Goal: Communication & Community: Answer question/provide support

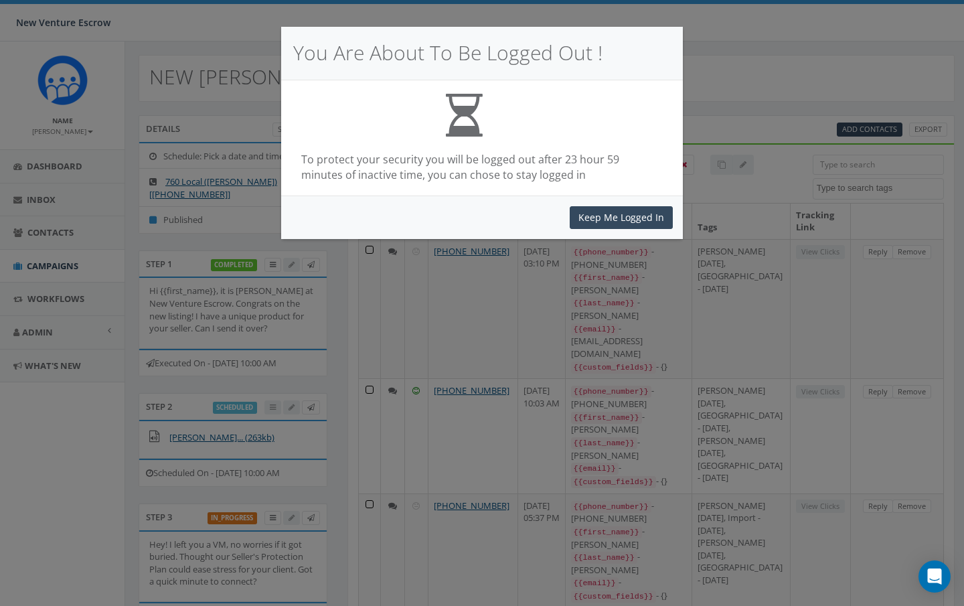
select select
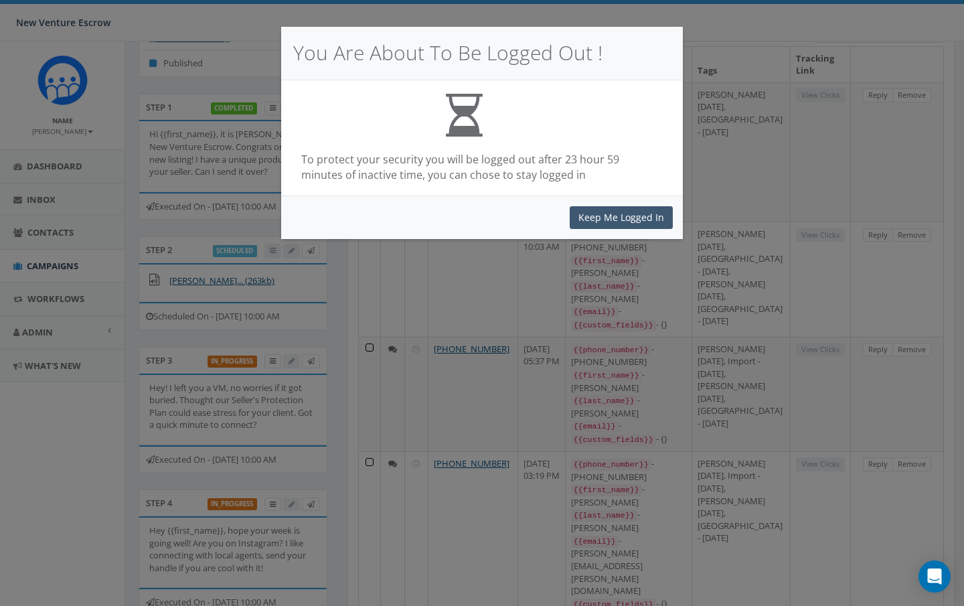
click at [629, 226] on button "Keep Me Logged In" at bounding box center [620, 217] width 103 height 23
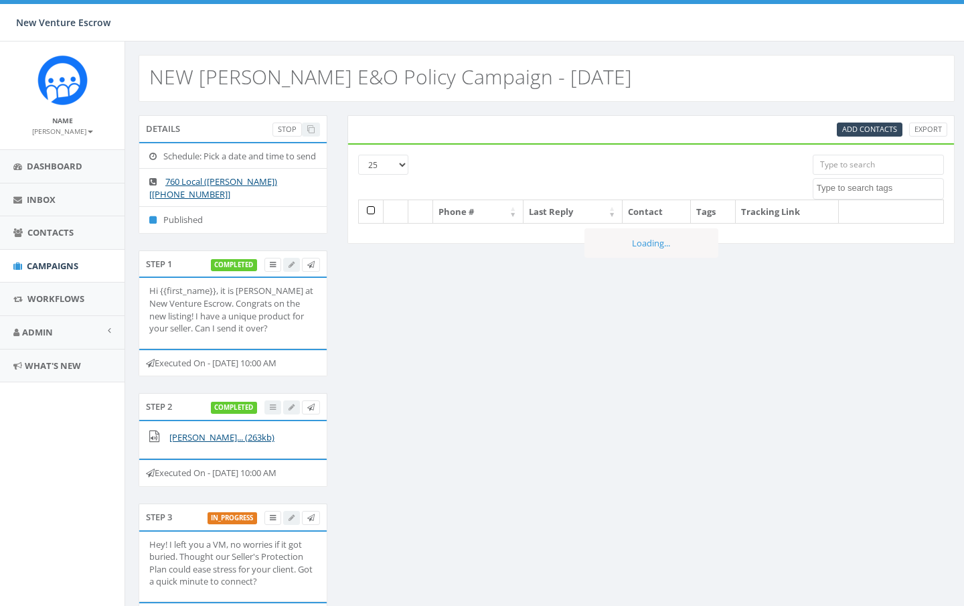
select select
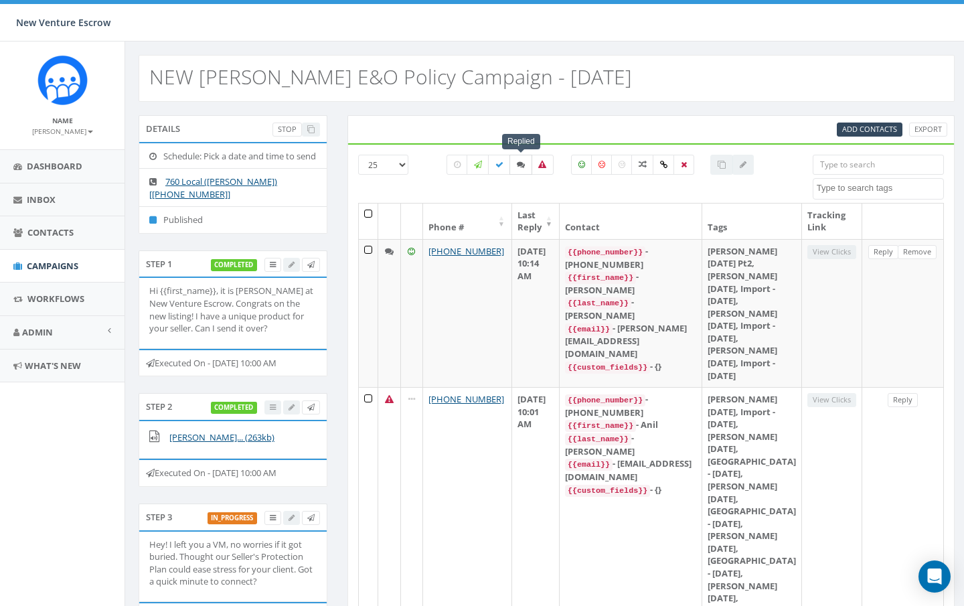
click at [521, 159] on label at bounding box center [520, 165] width 23 height 20
checkbox input "true"
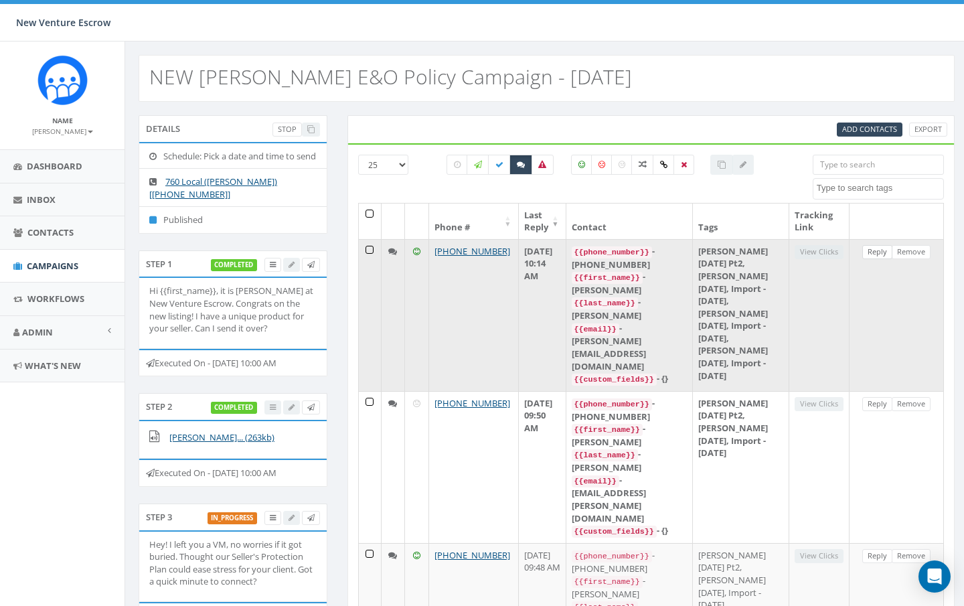
click at [873, 251] on link "Reply" at bounding box center [877, 252] width 30 height 14
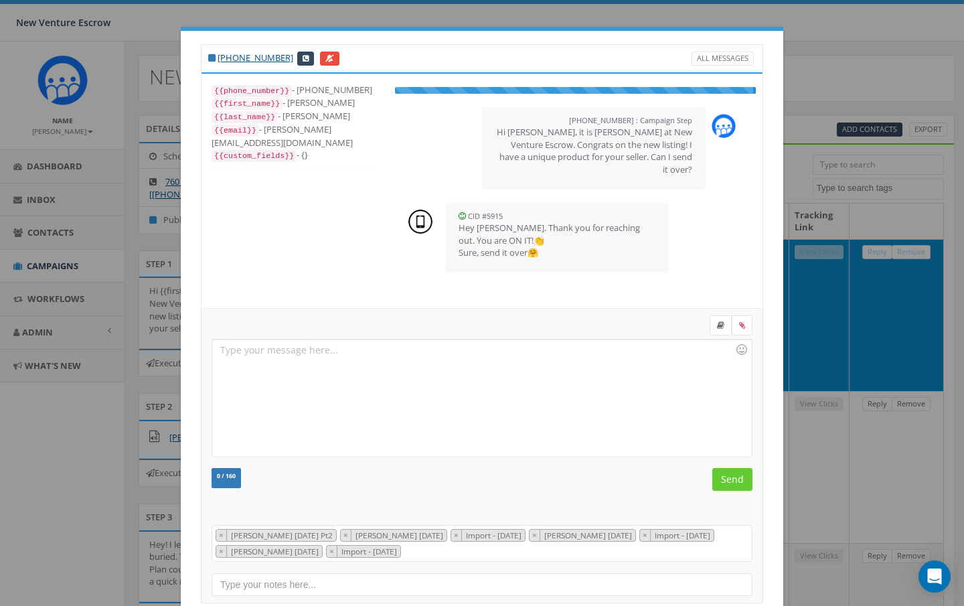
scroll to position [40, 0]
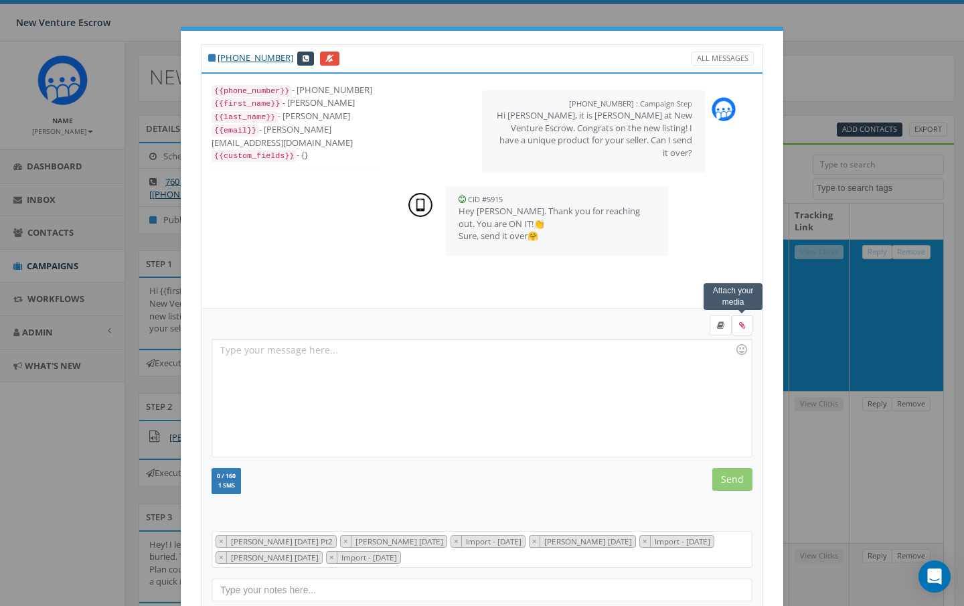
click at [745, 327] on label at bounding box center [741, 325] width 21 height 20
click at [0, 0] on input "file" at bounding box center [0, 0] width 0 height 0
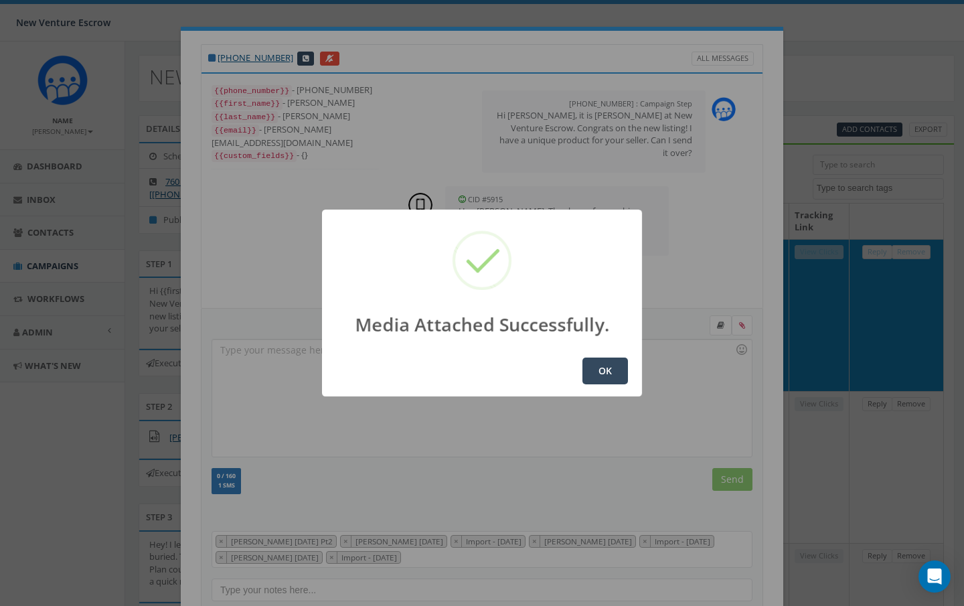
click at [609, 374] on button "OK" at bounding box center [605, 370] width 46 height 27
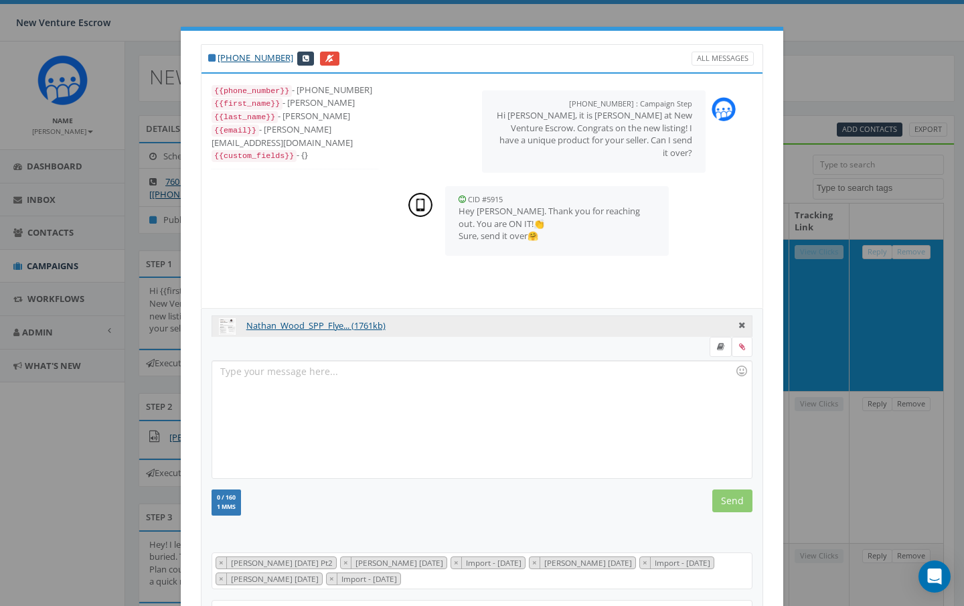
click at [361, 385] on div at bounding box center [481, 419] width 539 height 117
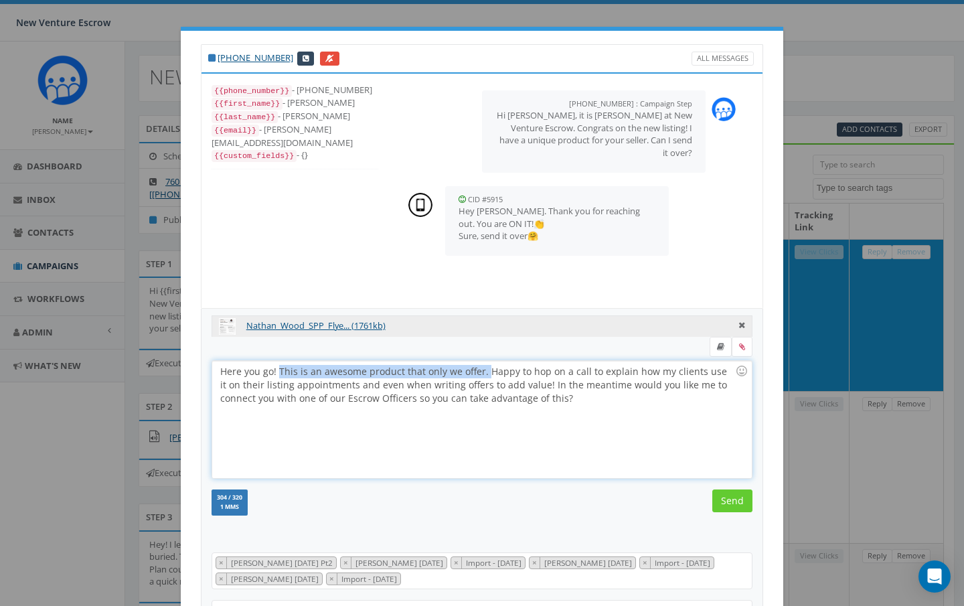
drag, startPoint x: 484, startPoint y: 371, endPoint x: 280, endPoint y: 371, distance: 204.1
click at [280, 371] on div "Here you go! This is an awesome product that only we offer. Happy to hop on a c…" at bounding box center [481, 419] width 539 height 117
click at [333, 383] on div "Here you go! Happy to hop on a call to explain how my clients use it on their l…" at bounding box center [481, 419] width 539 height 117
click at [340, 385] on div "Here you go! Happy to hop on a call to explain how my clients use it on their l…" at bounding box center [481, 419] width 539 height 117
drag, startPoint x: 279, startPoint y: 369, endPoint x: 421, endPoint y: 371, distance: 141.9
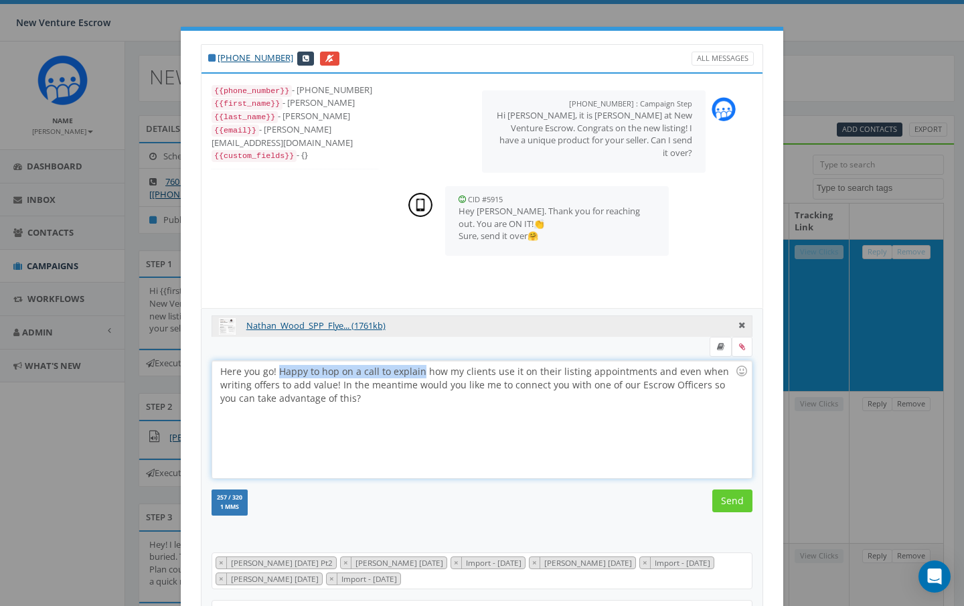
click at [421, 371] on div "Here you go! Happy to hop on a call to explain how my clients use it on their l…" at bounding box center [481, 419] width 539 height 117
drag, startPoint x: 478, startPoint y: 372, endPoint x: 278, endPoint y: 371, distance: 200.1
click at [278, 371] on div "Here you go! Let me know if you would like me to show you how my clients use it…" at bounding box center [481, 419] width 539 height 117
drag, startPoint x: 510, startPoint y: 371, endPoint x: 280, endPoint y: 367, distance: 230.2
click at [280, 367] on div "Here you go! Let me know if you would like me to show you how my clients use it…" at bounding box center [481, 419] width 539 height 117
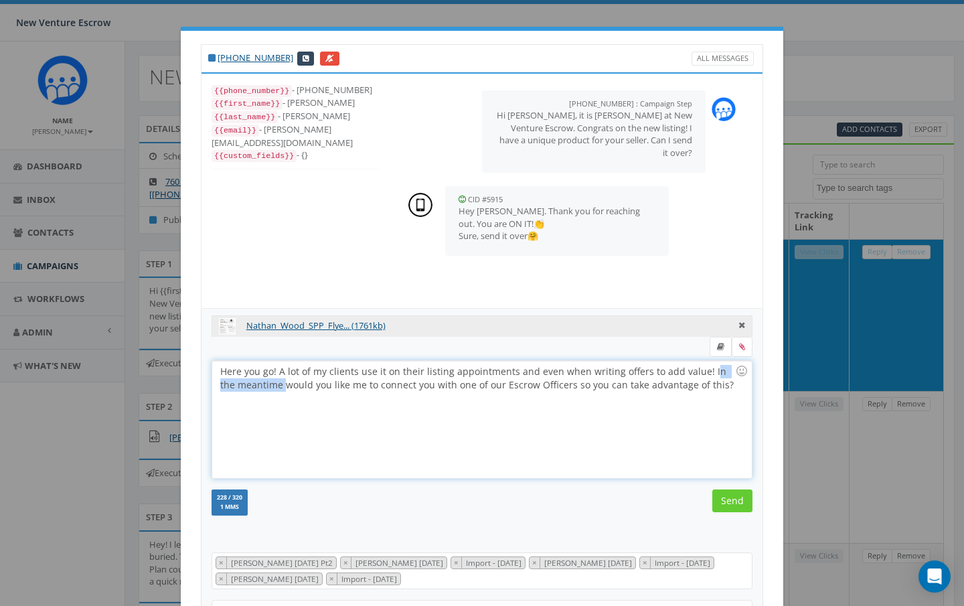
drag, startPoint x: 702, startPoint y: 371, endPoint x: 269, endPoint y: 385, distance: 433.2
click at [269, 385] on div "Here you go! A lot of my clients use it on their listing appointments and even …" at bounding box center [481, 419] width 539 height 117
drag, startPoint x: 286, startPoint y: 383, endPoint x: 311, endPoint y: 384, distance: 25.4
click at [311, 384] on div "Here you go! A lot of my clients use it on their listing appointments and even …" at bounding box center [481, 419] width 539 height 117
click at [284, 385] on div "Here you go! A lot of my clients use it on their listing appointments and even …" at bounding box center [481, 419] width 539 height 117
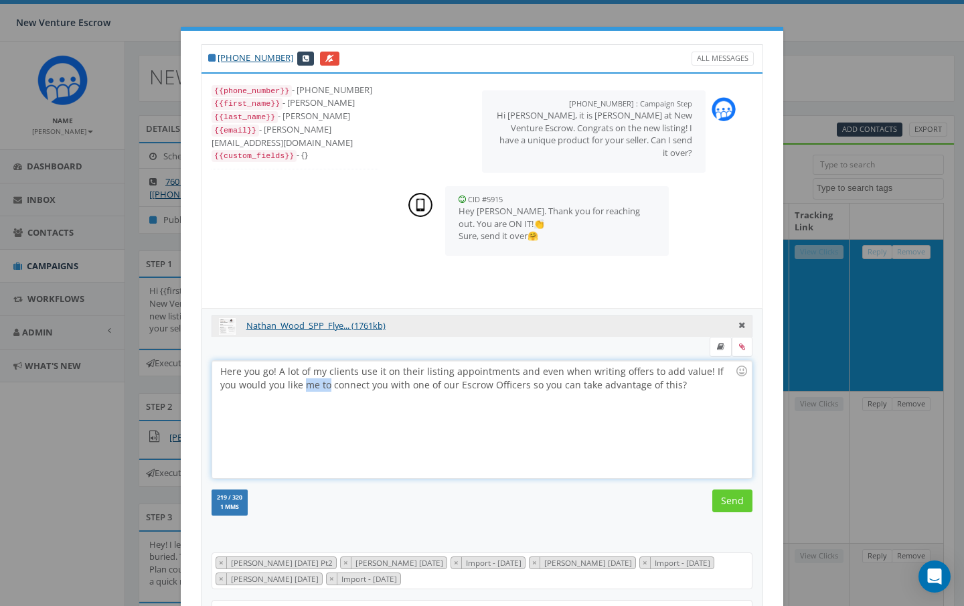
drag, startPoint x: 286, startPoint y: 385, endPoint x: 309, endPoint y: 385, distance: 23.4
click at [309, 385] on div "Here you go! A lot of my clients use it on their listing appointments and even …" at bounding box center [481, 419] width 539 height 117
click at [654, 384] on div "Here you go! A lot of my clients use it on their listing appointments and even …" at bounding box center [481, 419] width 539 height 117
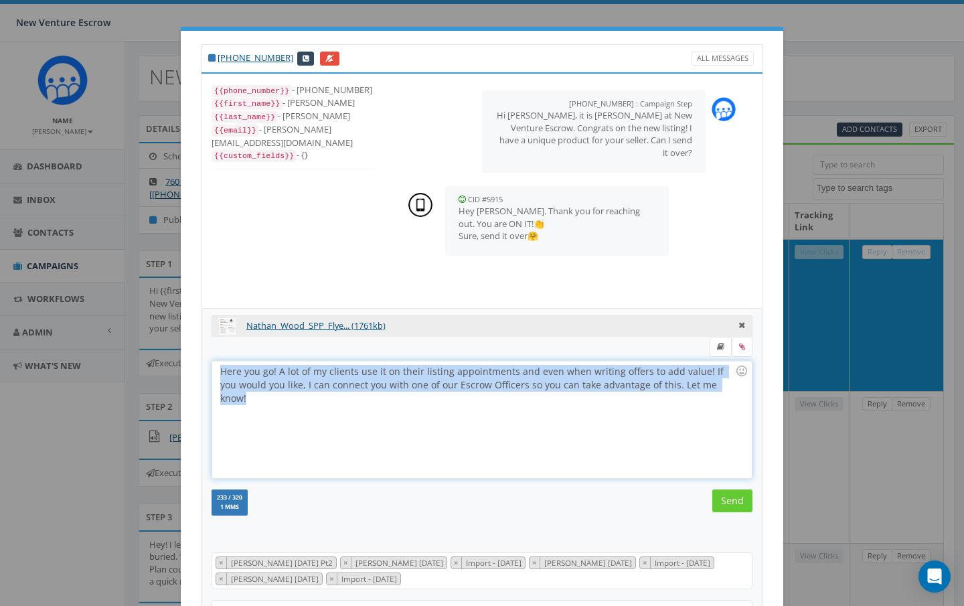
drag, startPoint x: 714, startPoint y: 386, endPoint x: 212, endPoint y: 371, distance: 502.1
click at [212, 371] on div "Here you go! A lot of my clients use it on their listing appointments and even …" at bounding box center [481, 419] width 539 height 117
copy div "Here you go! A lot of my clients use it on their listing appointments and even …"
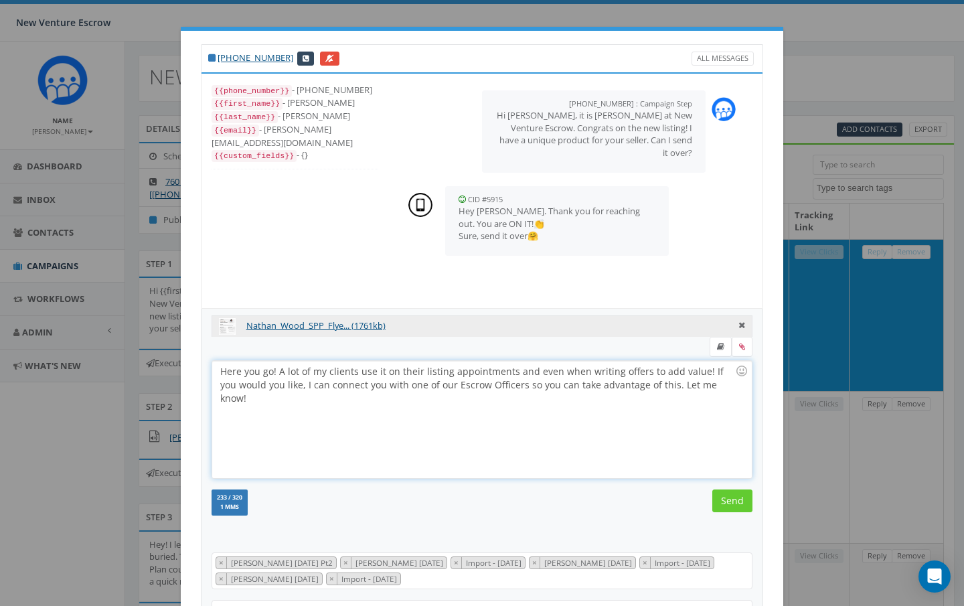
click at [222, 370] on div "Here you go! A lot of my clients use it on their listing appointments and even …" at bounding box center [481, 419] width 539 height 117
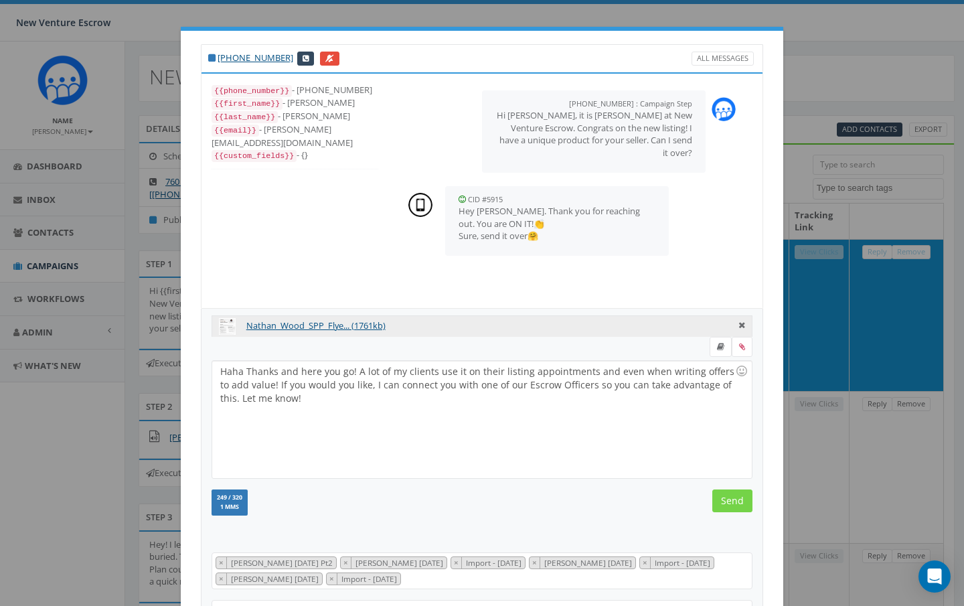
click at [727, 500] on input "Send" at bounding box center [732, 500] width 40 height 23
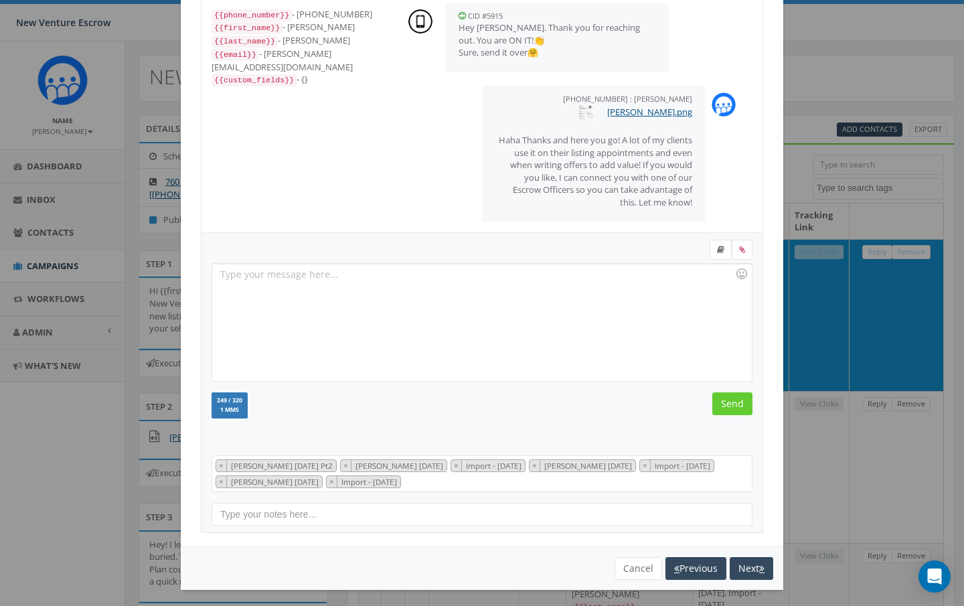
scroll to position [75, 0]
click at [751, 566] on button "Next" at bounding box center [750, 568] width 43 height 23
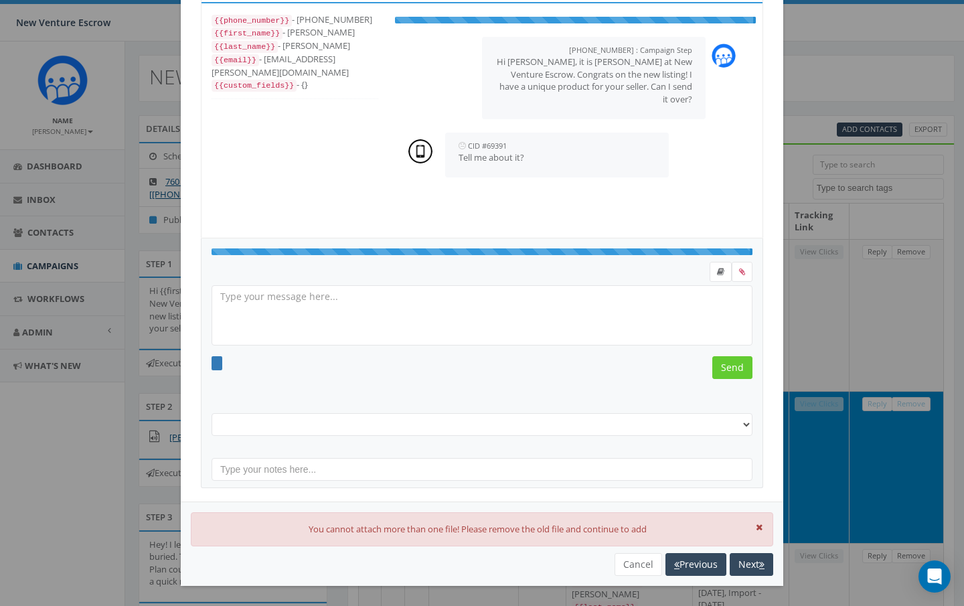
scroll to position [56, 0]
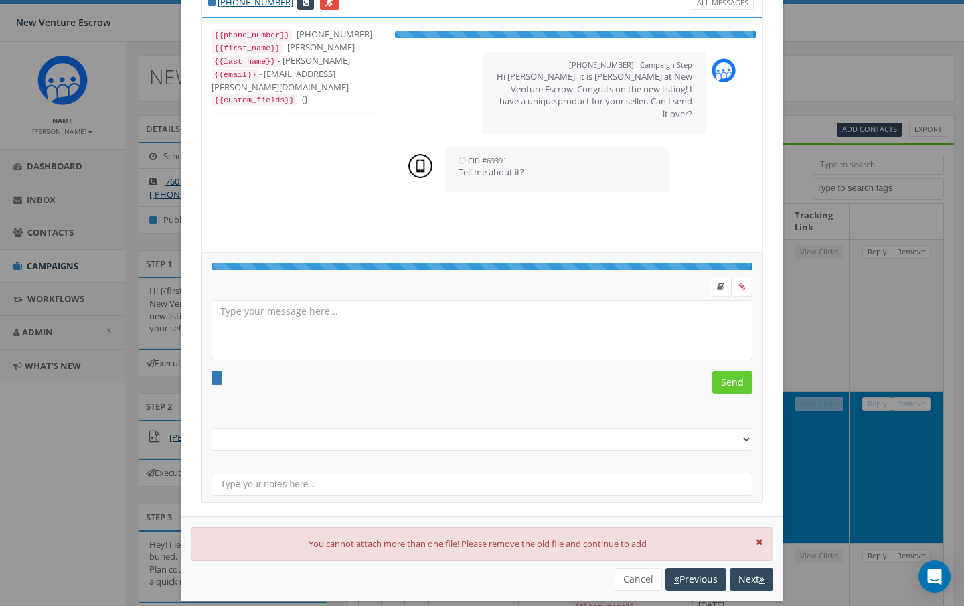
select select "[PERSON_NAME] [DATE] Pt2"
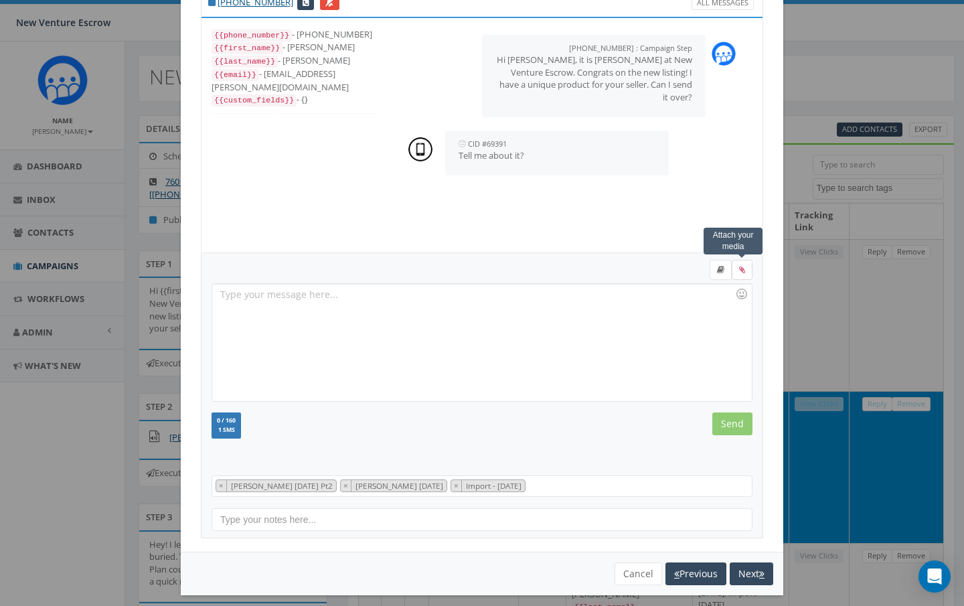
click at [741, 270] on icon at bounding box center [742, 270] width 6 height 8
click at [0, 0] on input "file" at bounding box center [0, 0] width 0 height 0
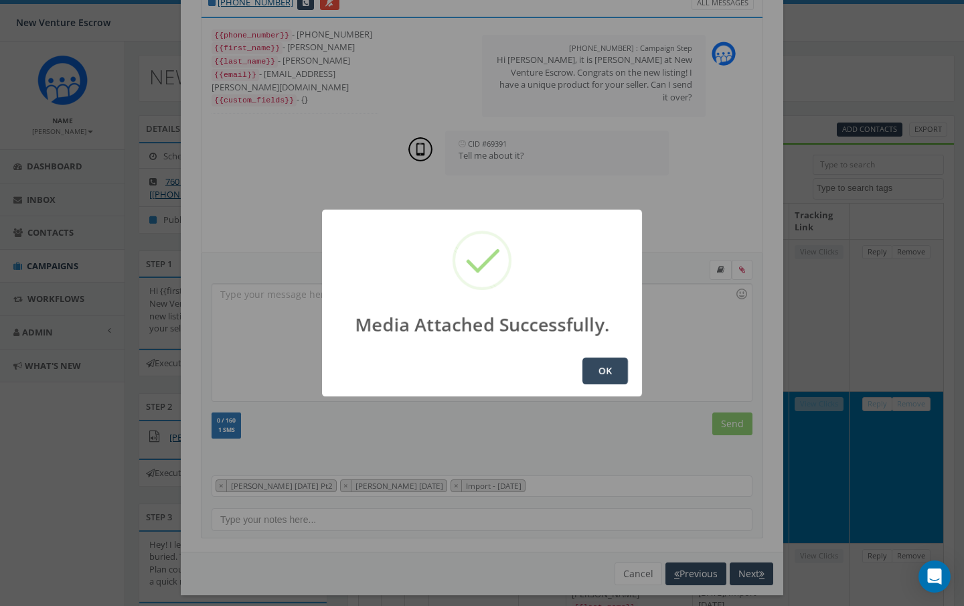
click at [603, 363] on button "OK" at bounding box center [605, 370] width 46 height 27
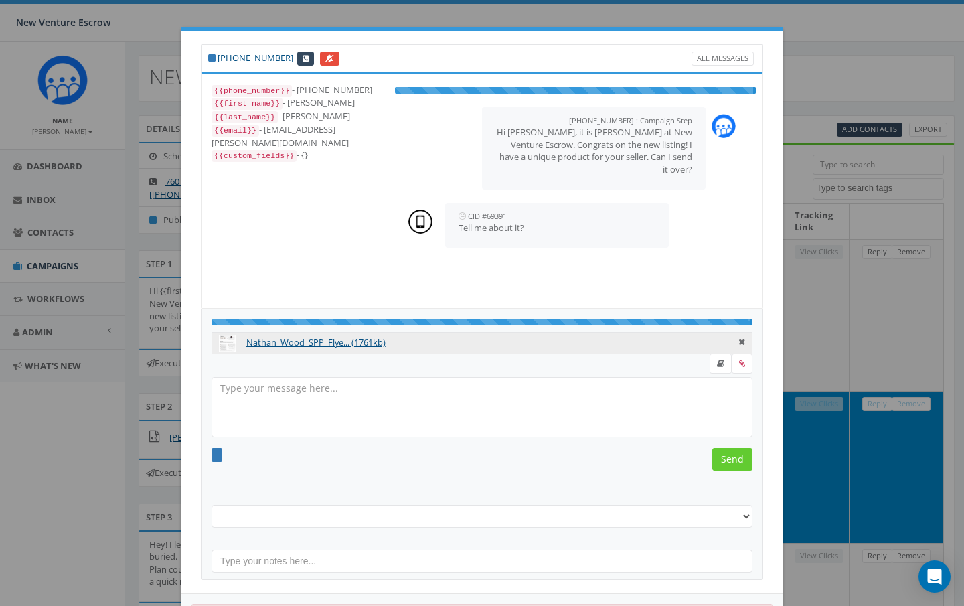
select select "[PERSON_NAME] [DATE] Pt2"
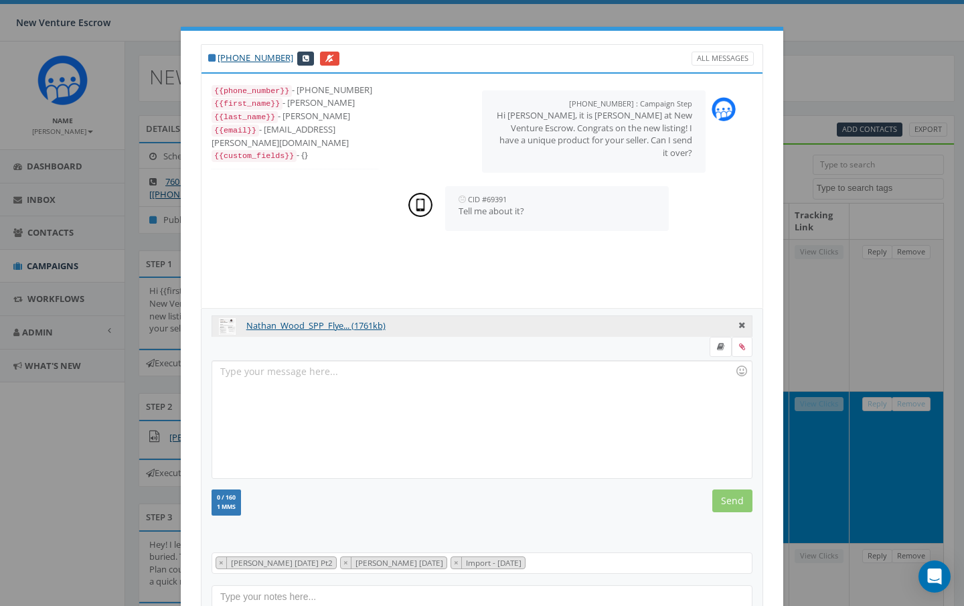
click at [285, 369] on div at bounding box center [481, 419] width 539 height 117
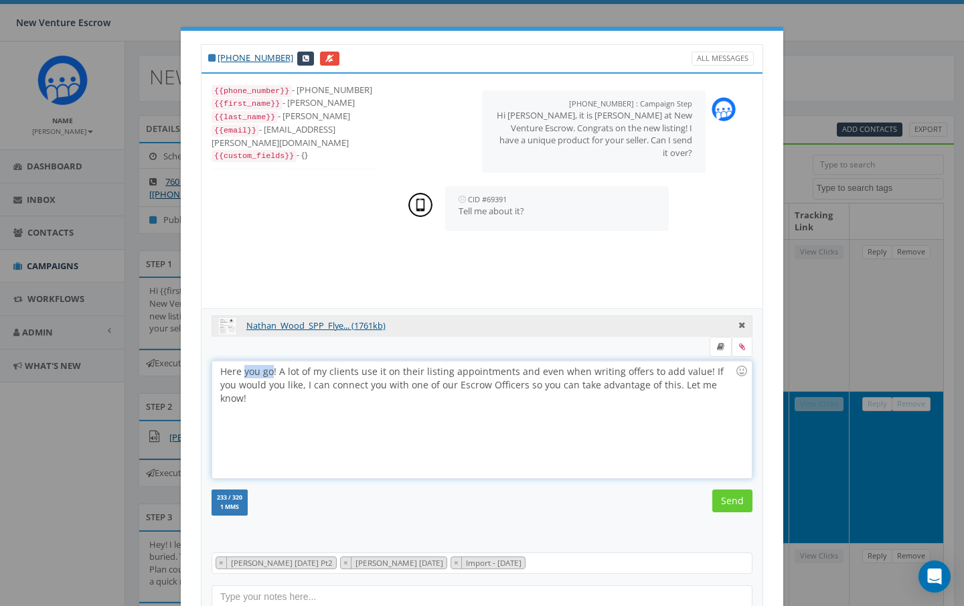
drag, startPoint x: 272, startPoint y: 371, endPoint x: 245, endPoint y: 371, distance: 27.4
click at [245, 371] on div "Here you go! A lot of my clients use it on their listing appointments and even …" at bounding box center [481, 419] width 539 height 117
click at [427, 370] on div "Here is some more info! A lot of my clients use it on their listing appointment…" at bounding box center [481, 419] width 539 height 117
click at [271, 400] on div "Here is some more info! A lot of my clients use this on their listing appointme…" at bounding box center [481, 419] width 539 height 117
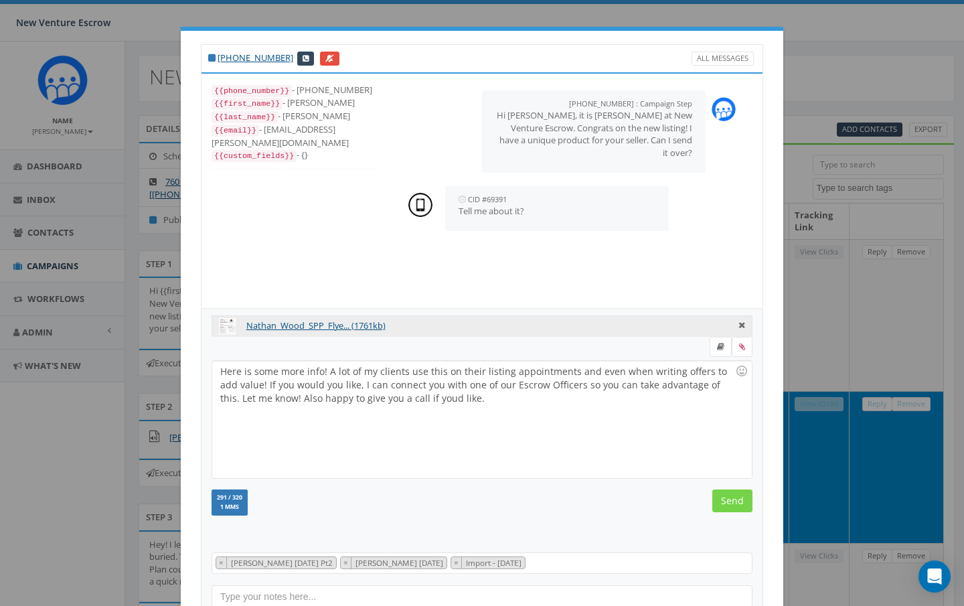
click at [732, 504] on input "Send" at bounding box center [732, 500] width 40 height 23
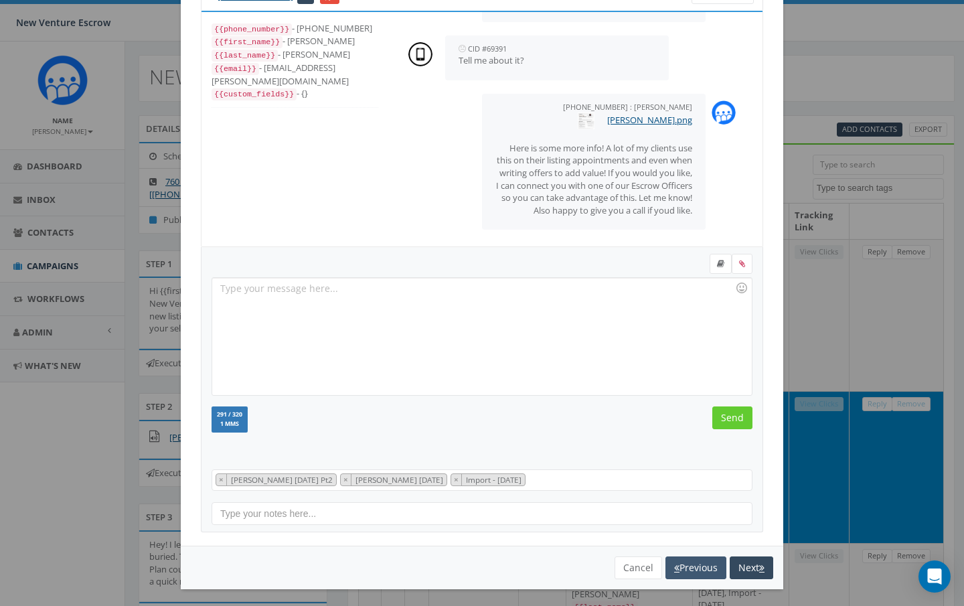
scroll to position [61, 0]
click at [738, 564] on button "Next" at bounding box center [750, 568] width 43 height 23
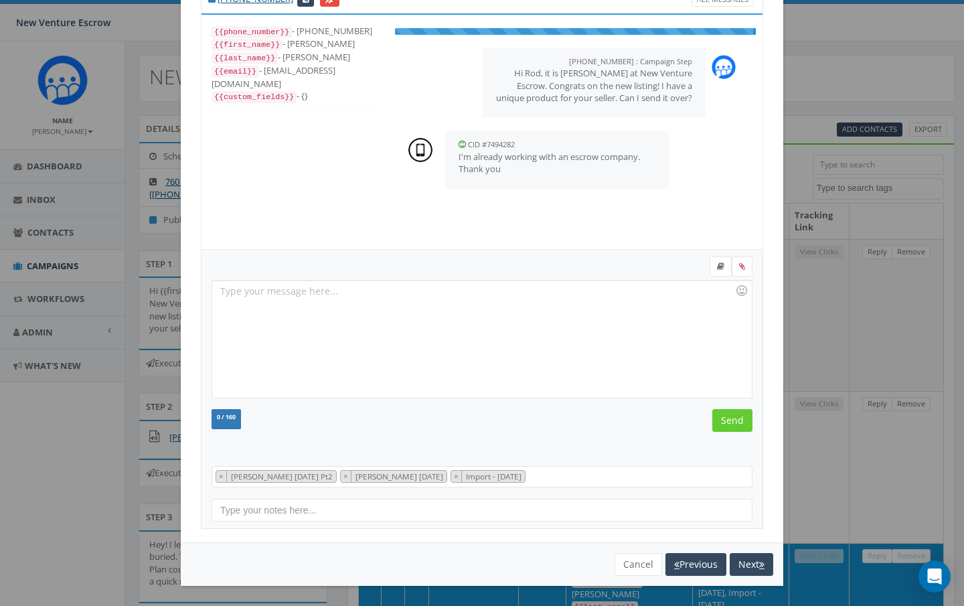
scroll to position [56, 0]
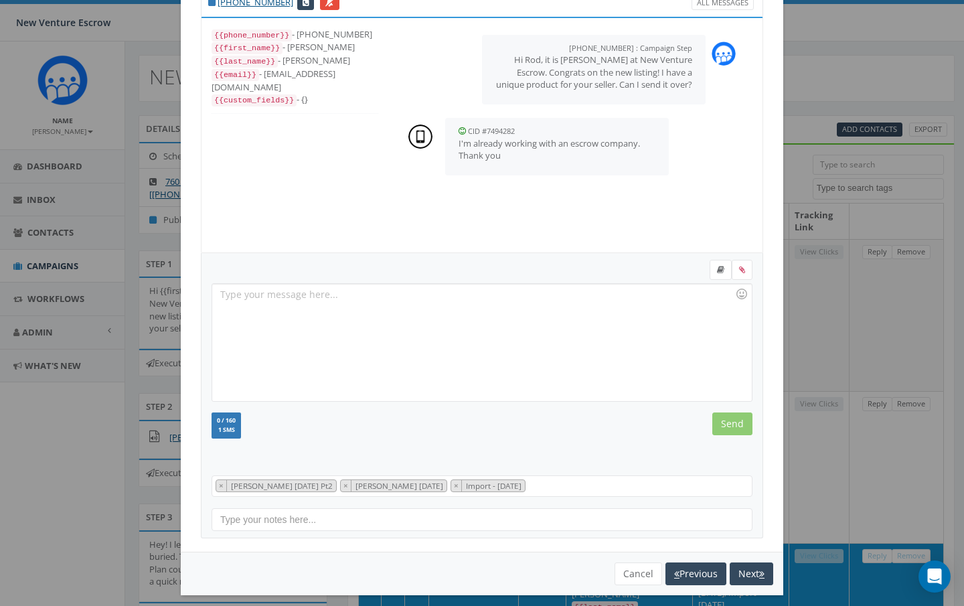
click at [264, 297] on div at bounding box center [481, 342] width 539 height 117
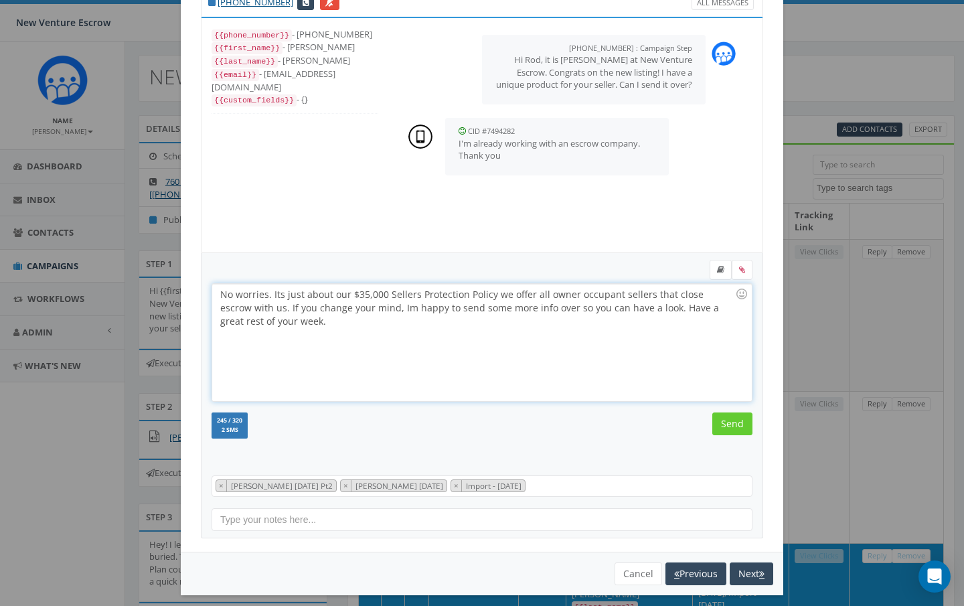
click at [267, 296] on div "No worries. Its just about our $35,000 Sellers Protection Policy we offer all o…" at bounding box center [481, 342] width 539 height 117
drag, startPoint x: 488, startPoint y: 306, endPoint x: 599, endPoint y: 306, distance: 111.1
click at [599, 306] on div "No worries and great to hear you already have a trusted partner. Its just about…" at bounding box center [481, 342] width 539 height 117
drag, startPoint x: 254, startPoint y: 320, endPoint x: 394, endPoint y: 320, distance: 140.5
click at [394, 320] on div "No worries and great to hear you already have a trusted partner. Its just about…" at bounding box center [481, 342] width 539 height 117
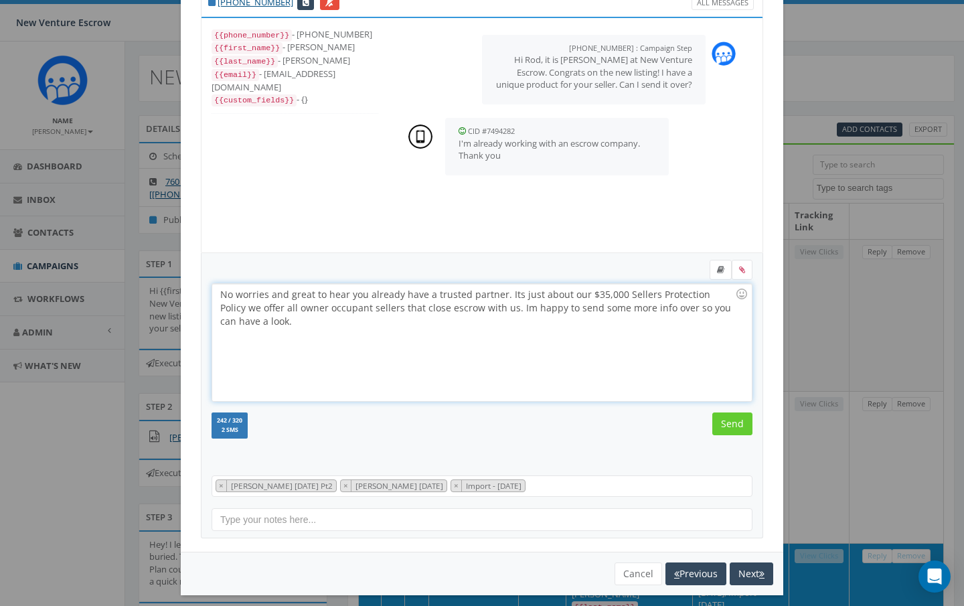
click at [616, 292] on div "No worries and great to hear you already have a trusted partner. Its just about…" at bounding box center [481, 342] width 539 height 117
drag, startPoint x: 292, startPoint y: 294, endPoint x: 195, endPoint y: 294, distance: 97.7
click at [195, 294] on div "[PHONE_NUMBER] All Messages {{phone_number}} - [PHONE_NUMBER] {{first_name}} - …" at bounding box center [482, 263] width 602 height 576
drag, startPoint x: 451, startPoint y: 294, endPoint x: 480, endPoint y: 294, distance: 28.8
click at [480, 294] on div "ok, great to hear you already have a trusted partner. Its just about our $35k S…" at bounding box center [481, 342] width 539 height 117
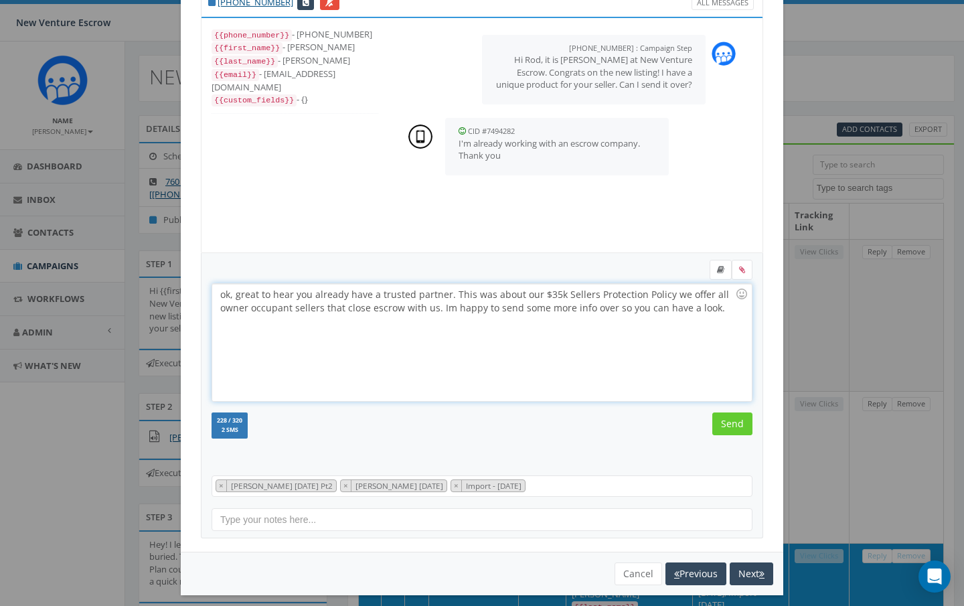
click at [709, 293] on div "ok, great to hear you already have a trusted partner. This was about our $35k S…" at bounding box center [481, 342] width 539 height 117
drag, startPoint x: 427, startPoint y: 309, endPoint x: 409, endPoint y: 309, distance: 18.1
click at [409, 309] on div "ok, great to hear you already have a trusted partner. This was about our $35k S…" at bounding box center [481, 342] width 539 height 117
drag, startPoint x: 668, startPoint y: 307, endPoint x: 408, endPoint y: 309, distance: 260.3
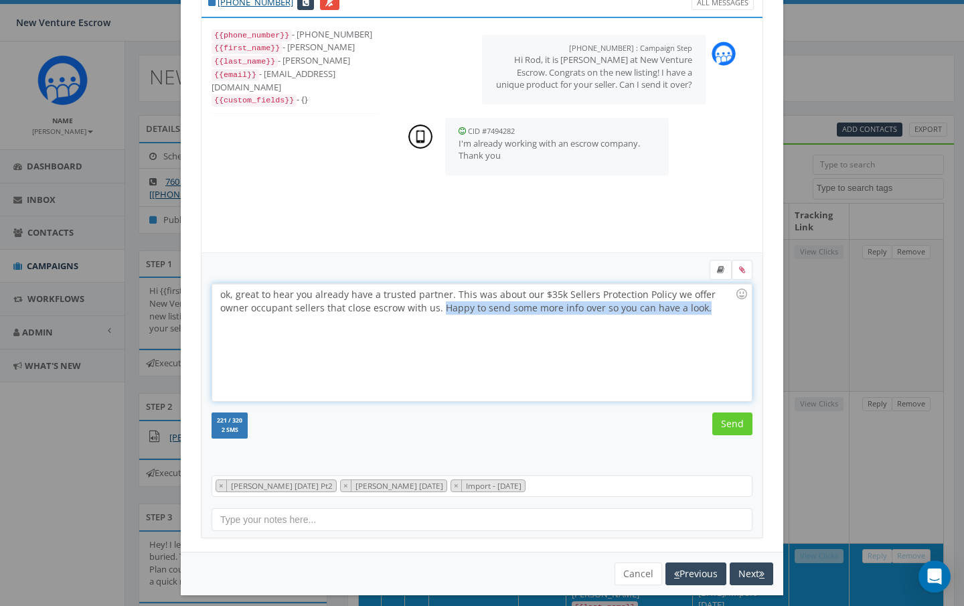
click at [408, 309] on div "ok, great to hear you already have a trusted partner. This was about our $35k S…" at bounding box center [481, 342] width 539 height 117
click at [496, 355] on div "ok, great to hear you already have a trusted partner. This was about our $35k S…" at bounding box center [481, 342] width 539 height 117
click at [236, 296] on div "ok, great to hear you already have a trusted partner. This was about our $35k S…" at bounding box center [481, 342] width 539 height 117
click at [661, 295] on div "ok great to hear you already have a trusted partner. This was about our $35k Se…" at bounding box center [481, 342] width 539 height 117
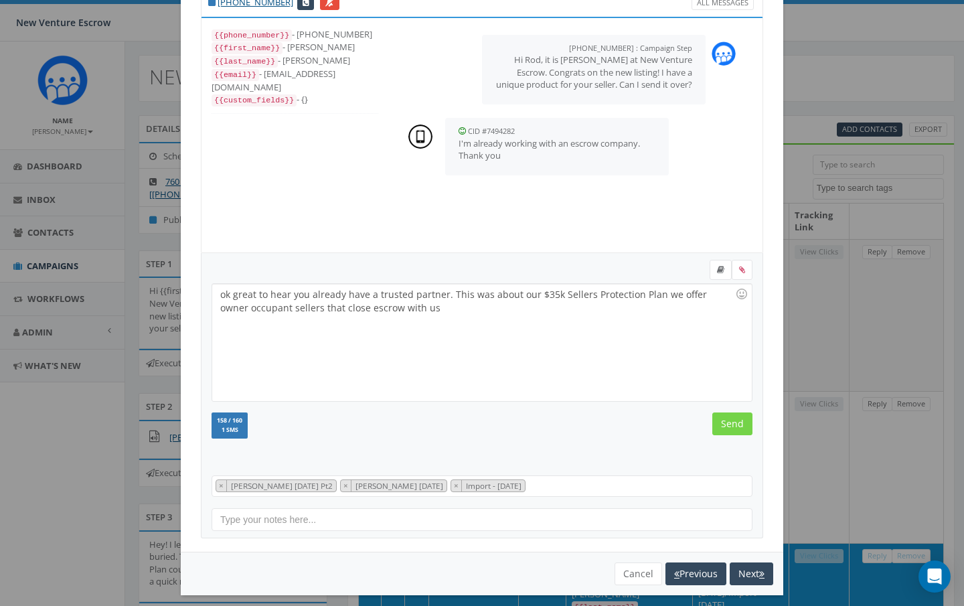
click at [729, 418] on input "Send" at bounding box center [732, 423] width 40 height 23
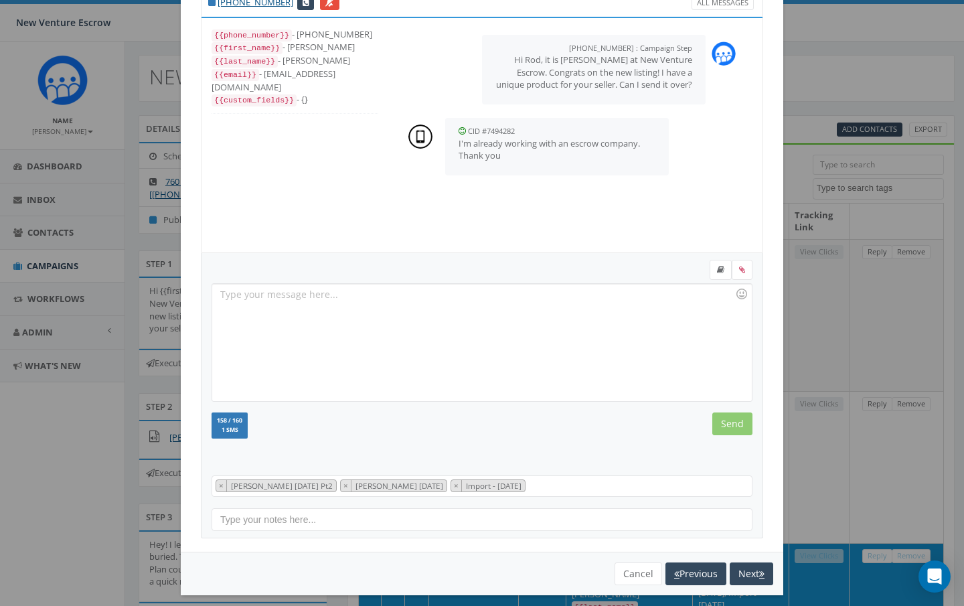
scroll to position [43, 0]
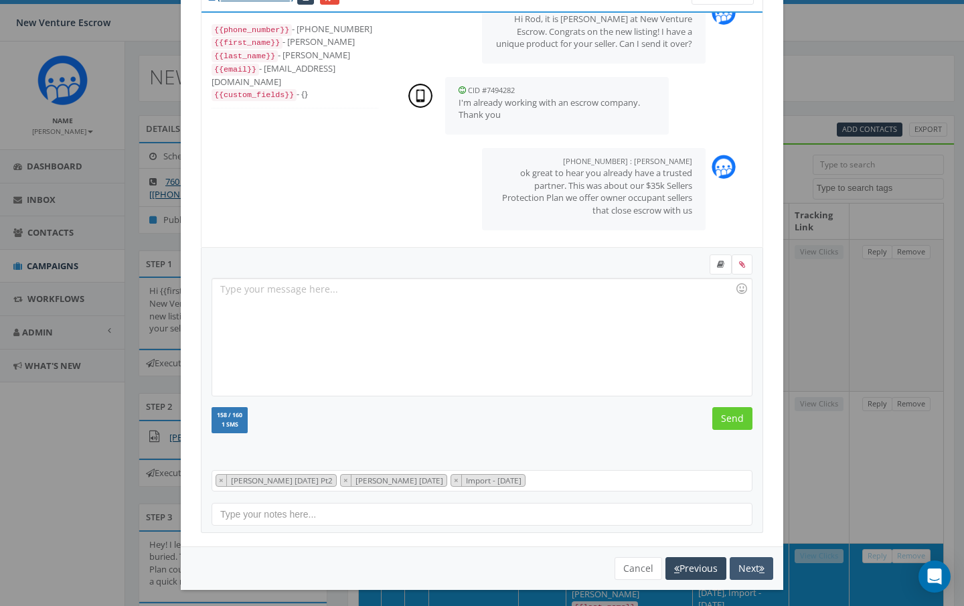
click at [757, 561] on button "Next" at bounding box center [750, 568] width 43 height 23
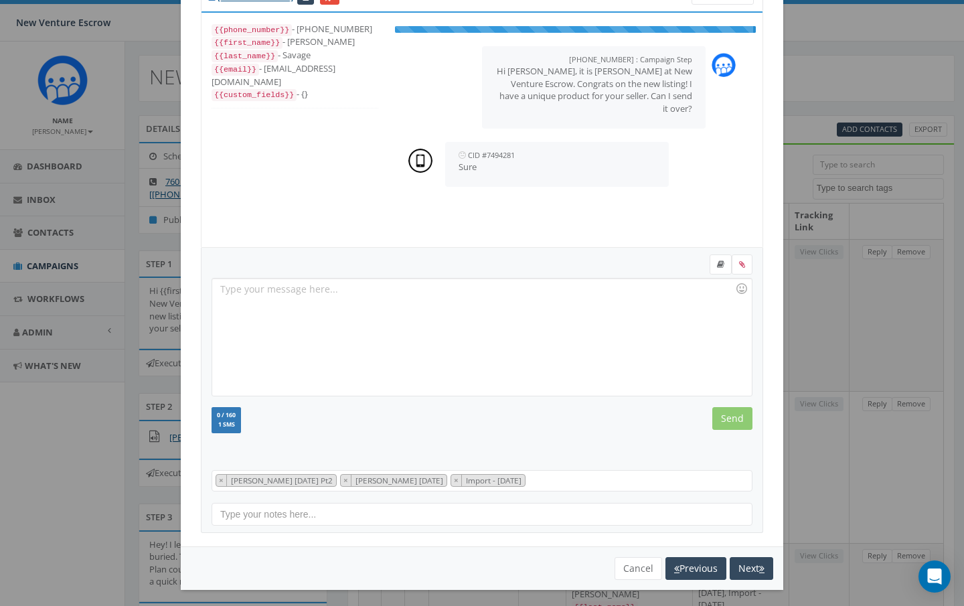
scroll to position [56, 0]
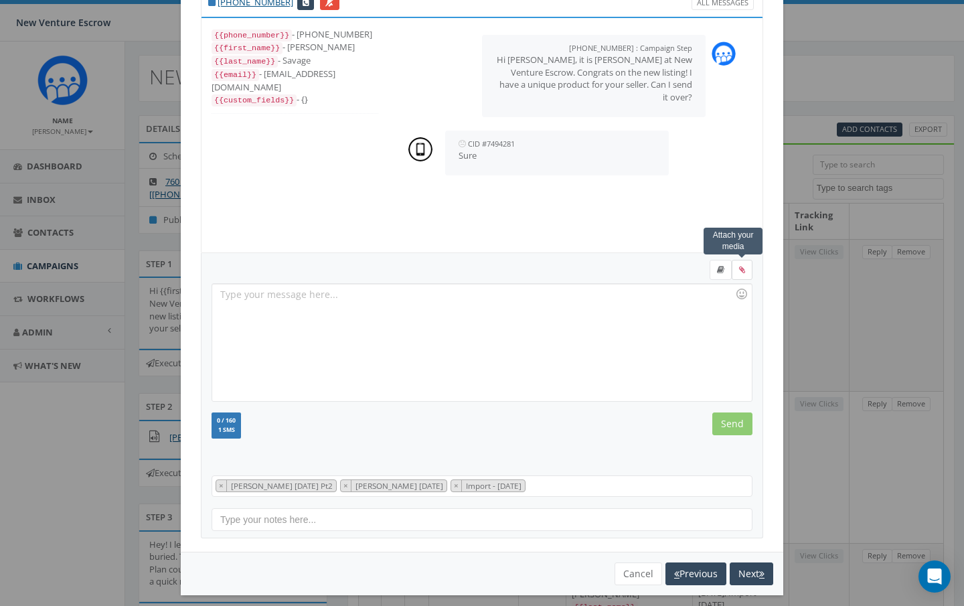
click at [737, 269] on label at bounding box center [741, 270] width 21 height 20
click at [0, 0] on input "file" at bounding box center [0, 0] width 0 height 0
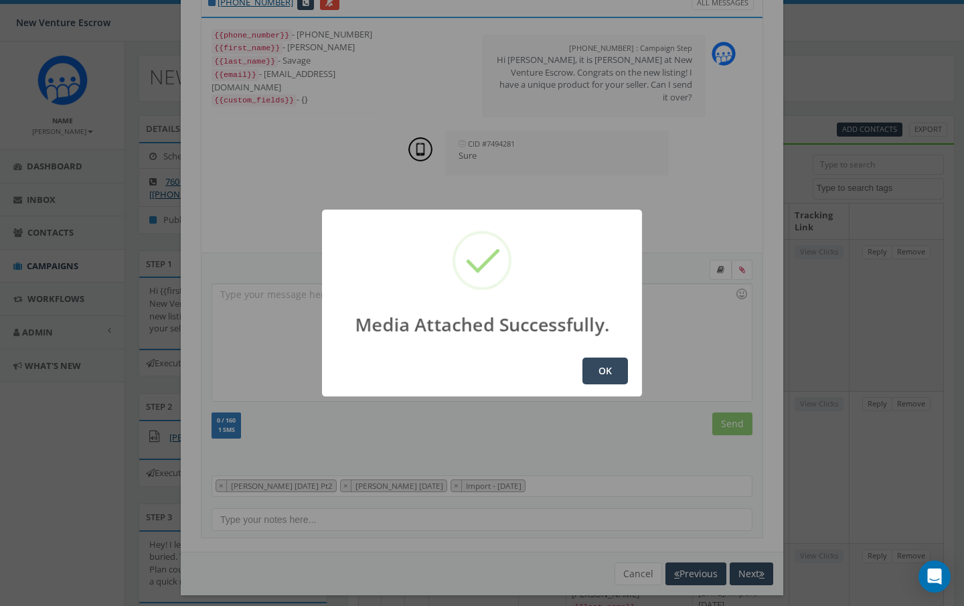
click at [596, 372] on button "OK" at bounding box center [605, 370] width 46 height 27
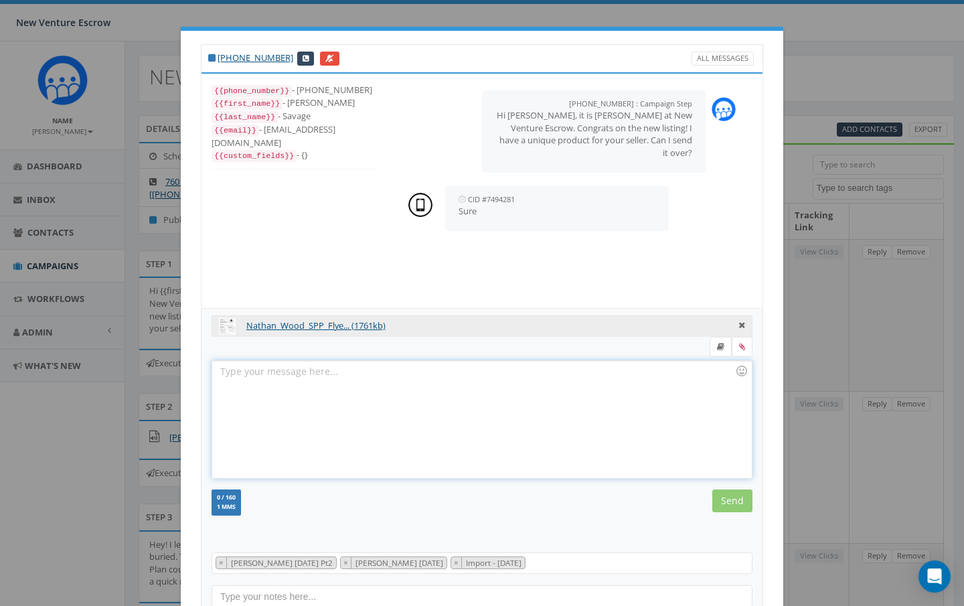
click at [244, 373] on div at bounding box center [481, 419] width 539 height 117
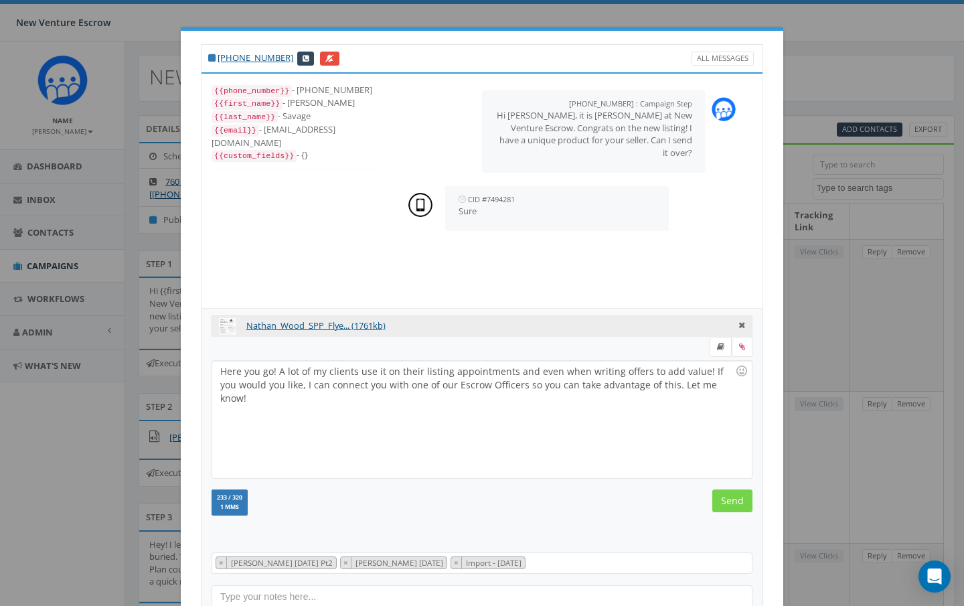
click at [732, 503] on input "Send" at bounding box center [732, 500] width 40 height 23
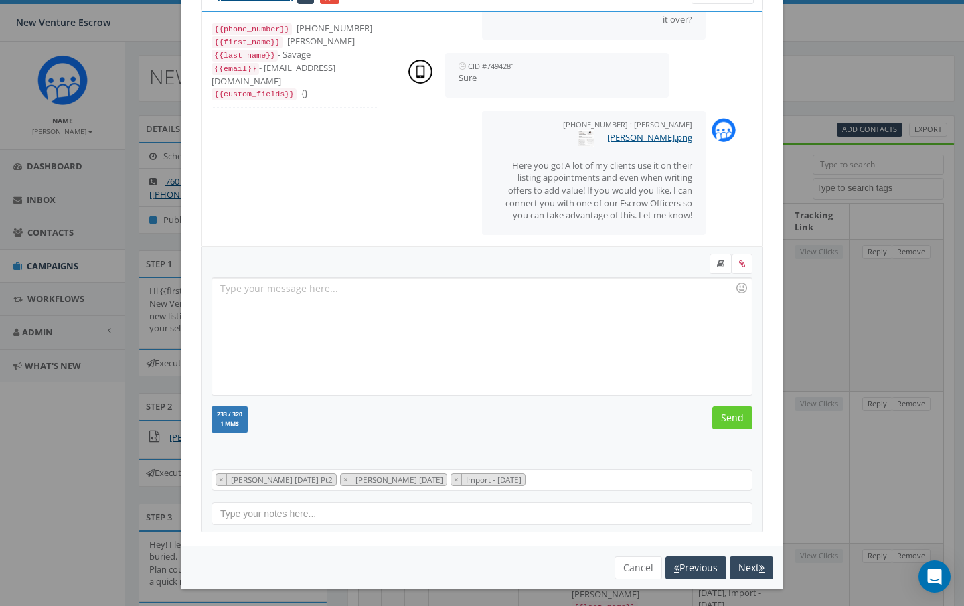
scroll to position [61, 0]
click at [749, 559] on button "Next" at bounding box center [750, 568] width 43 height 23
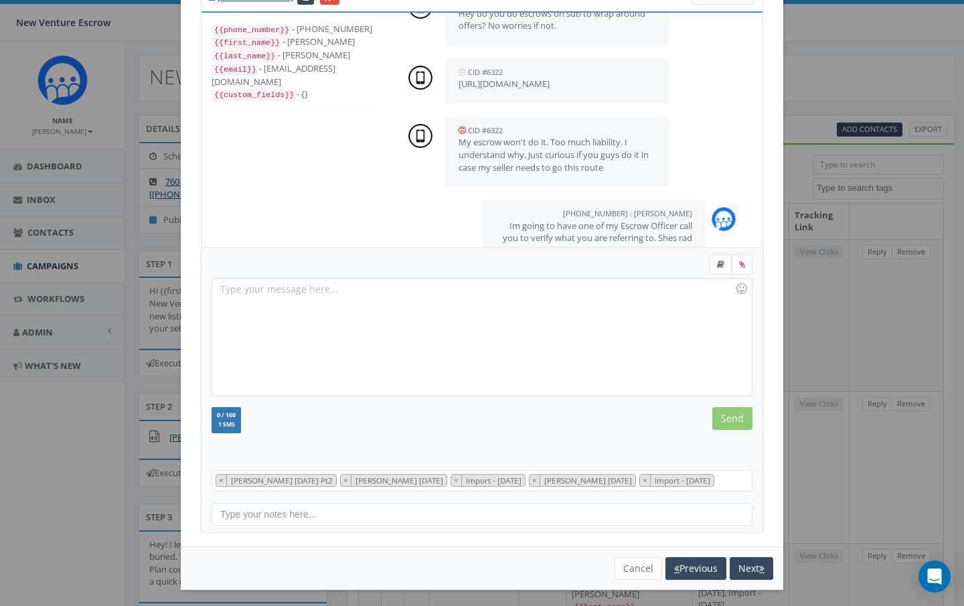
scroll to position [763, 0]
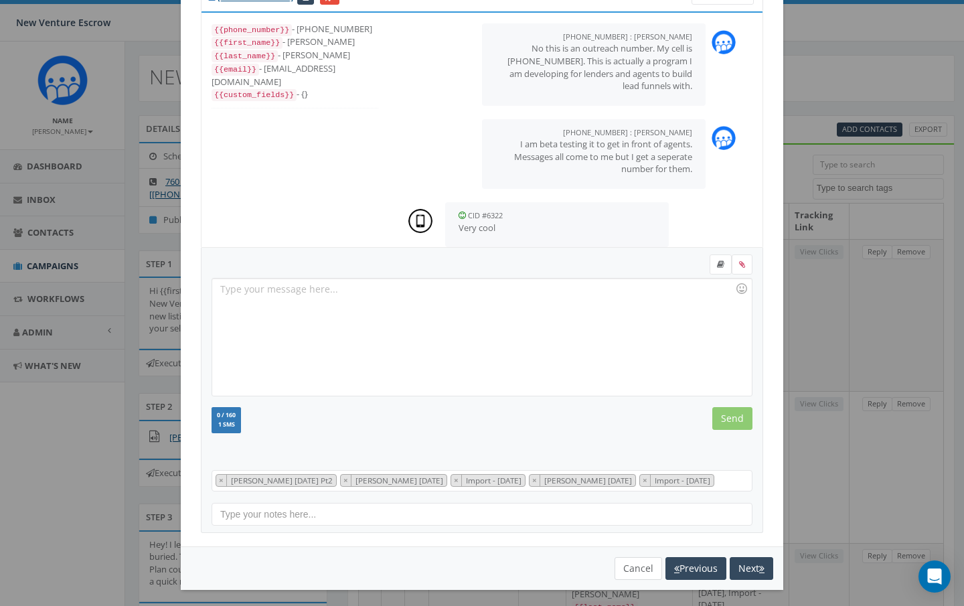
click at [637, 572] on button "Cancel" at bounding box center [638, 568] width 48 height 23
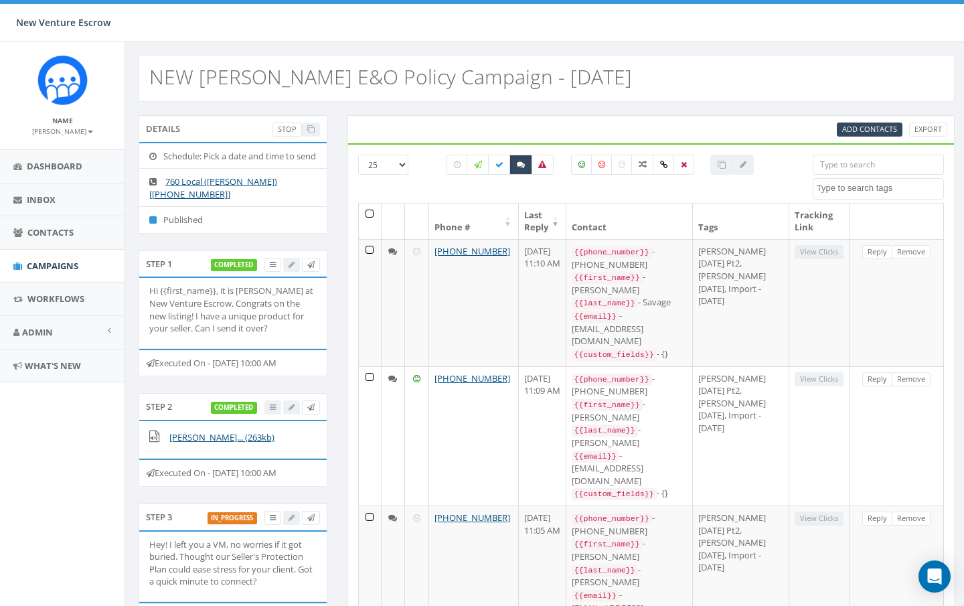
scroll to position [0, 0]
click at [502, 165] on icon at bounding box center [499, 165] width 8 height 8
checkbox input "true"
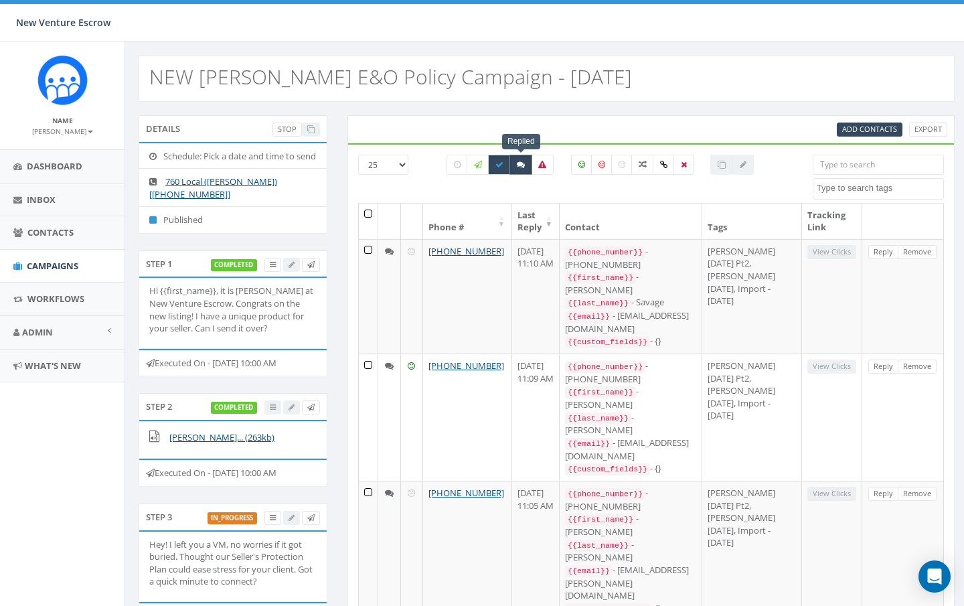
click at [517, 167] on icon at bounding box center [521, 165] width 8 height 8
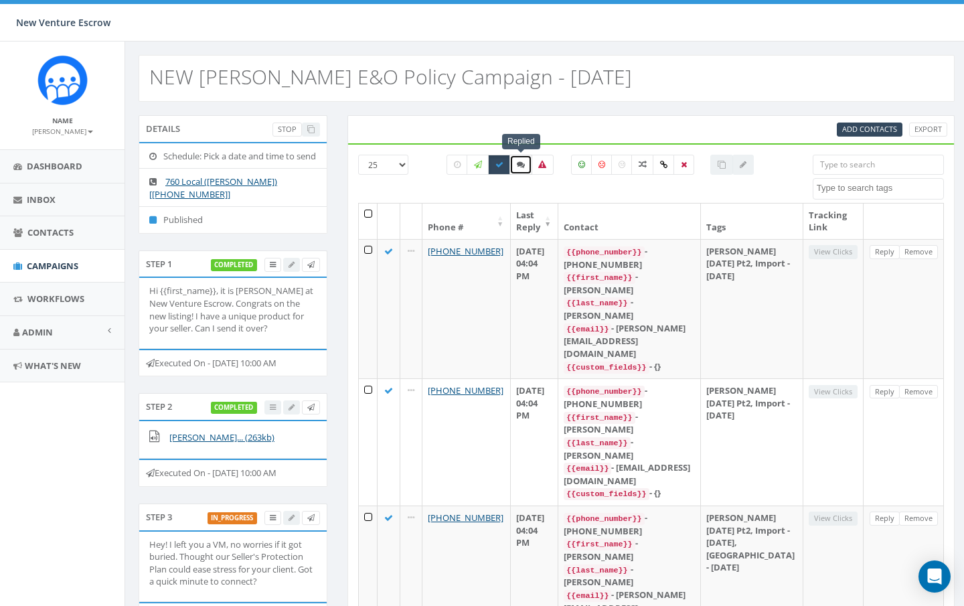
click at [517, 167] on icon at bounding box center [521, 165] width 8 height 8
checkbox input "true"
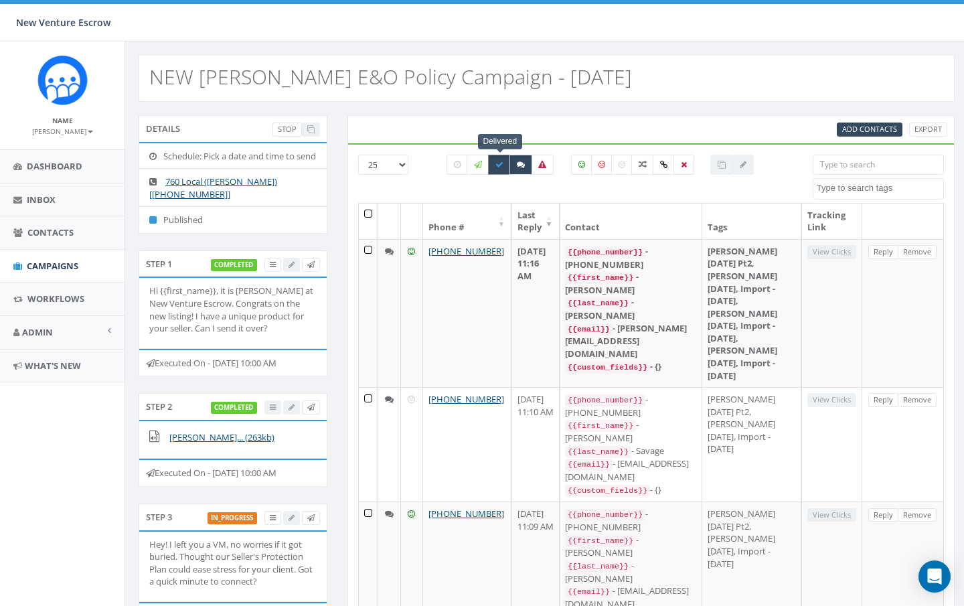
click at [495, 163] on icon at bounding box center [499, 165] width 8 height 8
checkbox input "false"
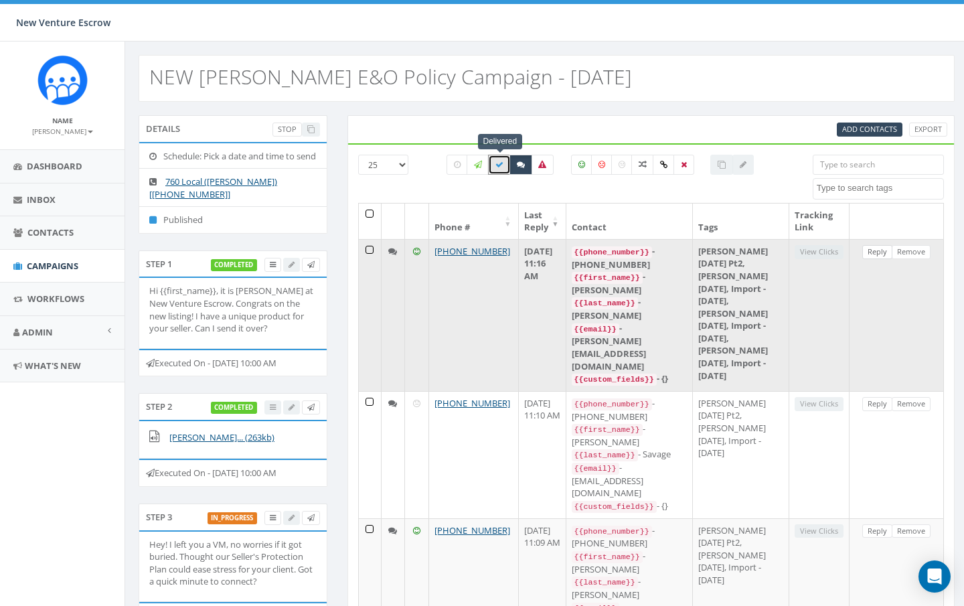
click at [877, 248] on link "Reply" at bounding box center [877, 252] width 30 height 14
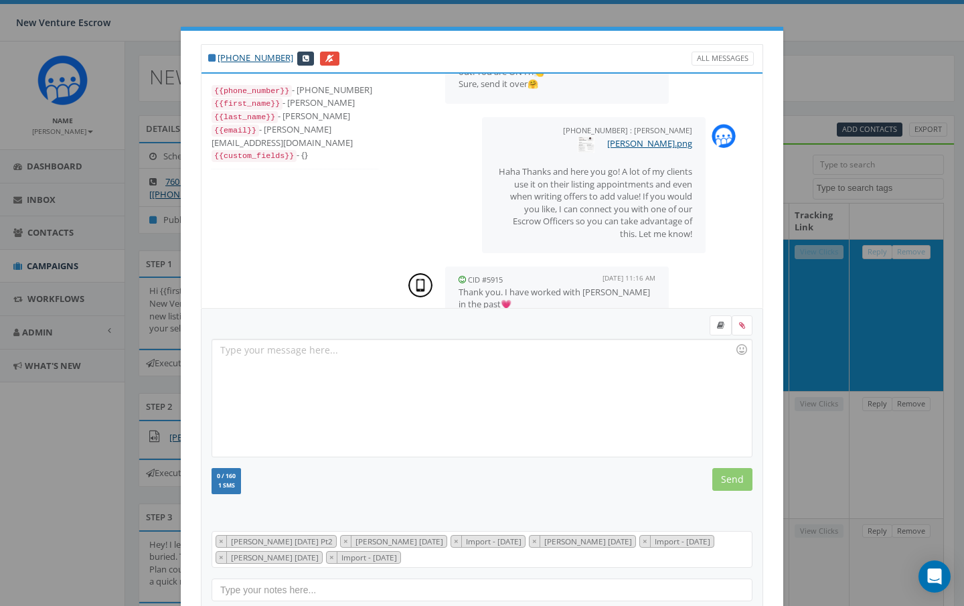
scroll to position [177, 0]
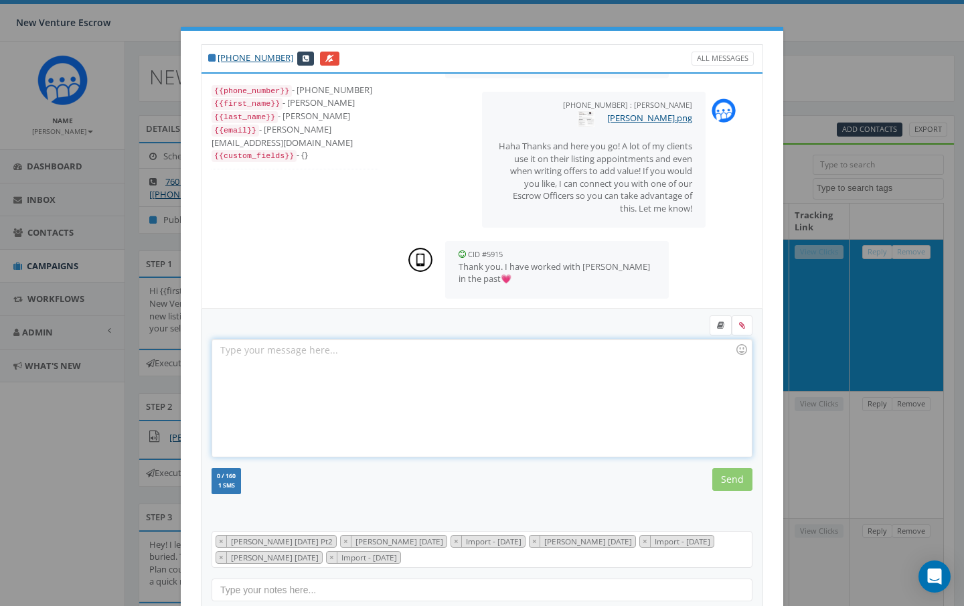
click at [336, 366] on div at bounding box center [481, 397] width 539 height 117
click at [217, 349] on div "Would you like me to reconnect you both!" at bounding box center [481, 397] width 539 height 117
click at [252, 349] on div "Marths is the best! Would you like me to reconnect you both!" at bounding box center [481, 397] width 539 height 117
click at [218, 348] on div "[PERSON_NAME] is the best! Would you like me to reconnect you both!" at bounding box center [481, 397] width 539 height 117
click at [275, 353] on div "Love [PERSON_NAME] is the best! Would you like me to reconnect you both!" at bounding box center [481, 397] width 539 height 117
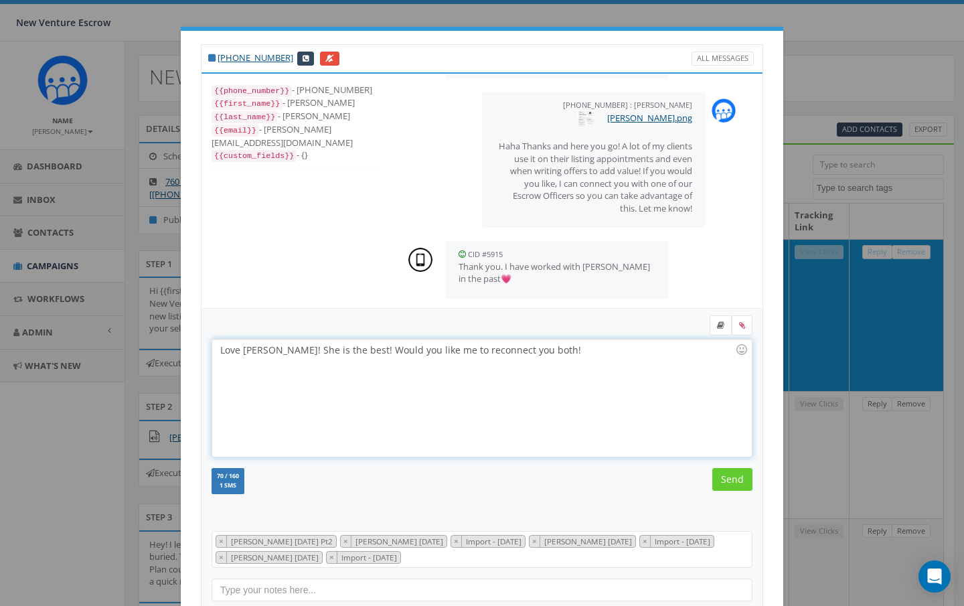
click at [532, 350] on div "Love [PERSON_NAME]! She is the best! Would you like me to reconnect you both!" at bounding box center [481, 397] width 539 height 117
click at [732, 476] on input "Send" at bounding box center [732, 479] width 40 height 23
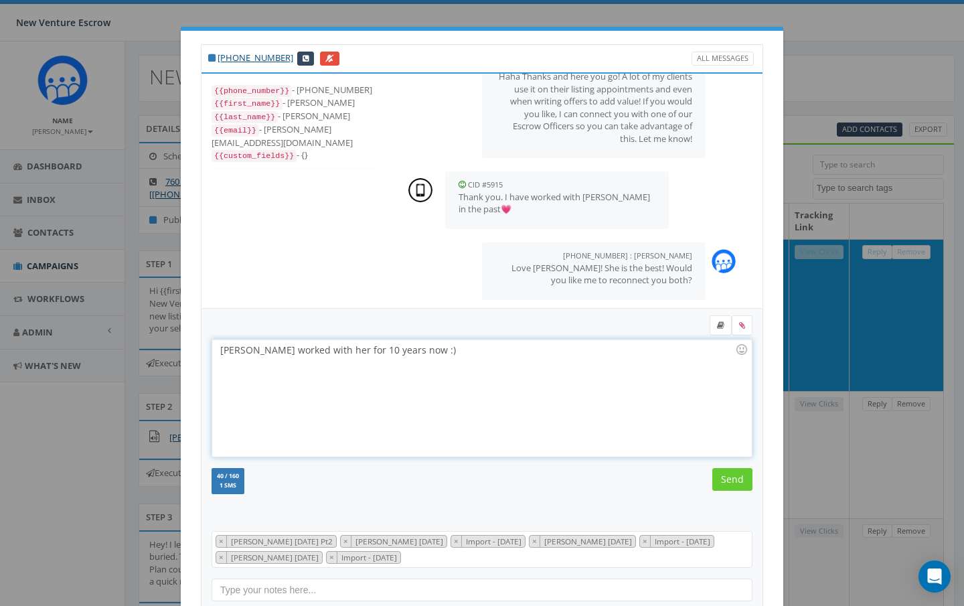
click at [223, 351] on div "[PERSON_NAME] worked with her for 10 years now :)" at bounding box center [481, 397] width 539 height 117
click at [733, 480] on input "Send" at bounding box center [732, 479] width 40 height 23
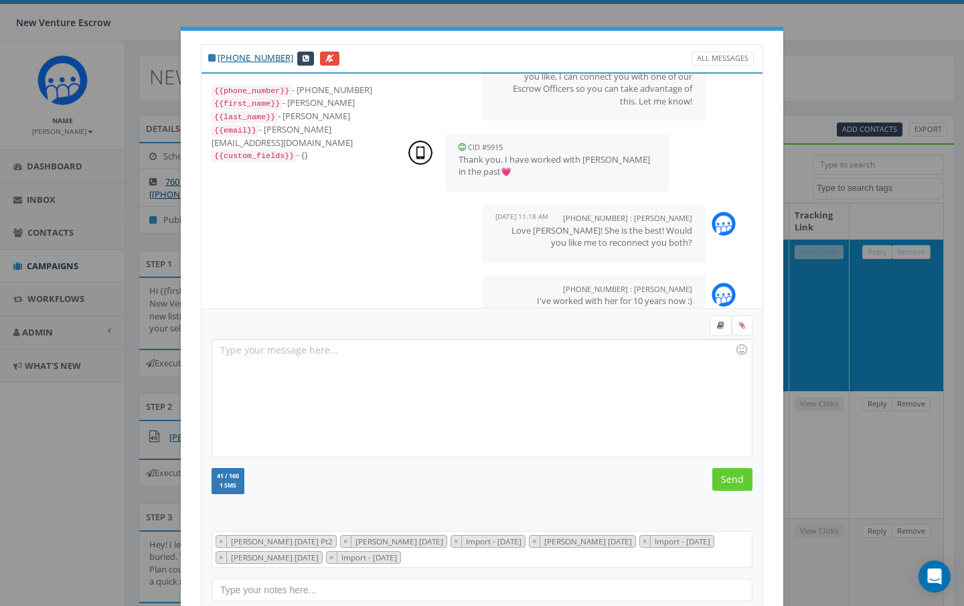
scroll to position [286, 0]
